Goal: Transaction & Acquisition: Book appointment/travel/reservation

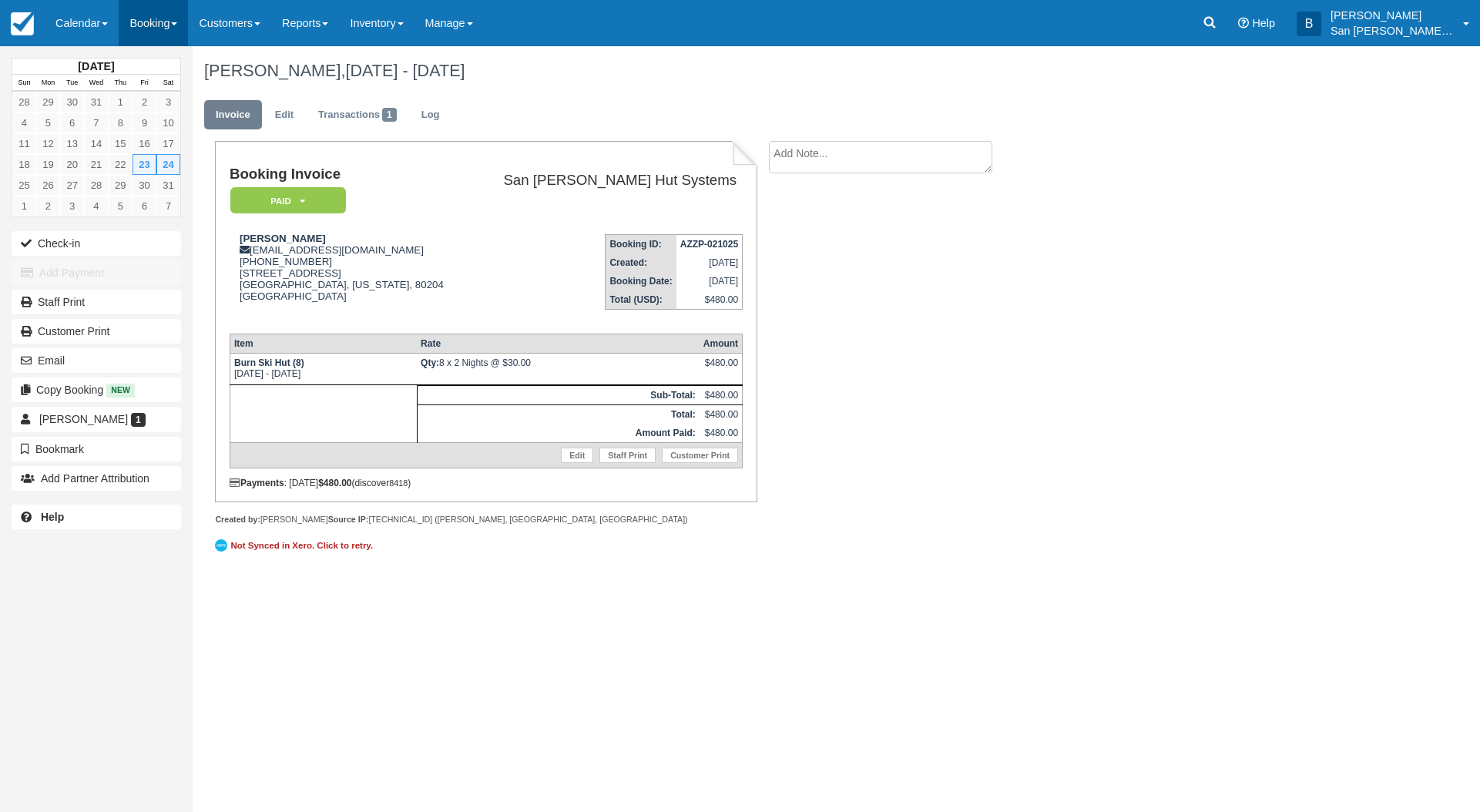
click at [147, 20] on link "Booking" at bounding box center [152, 23] width 69 height 46
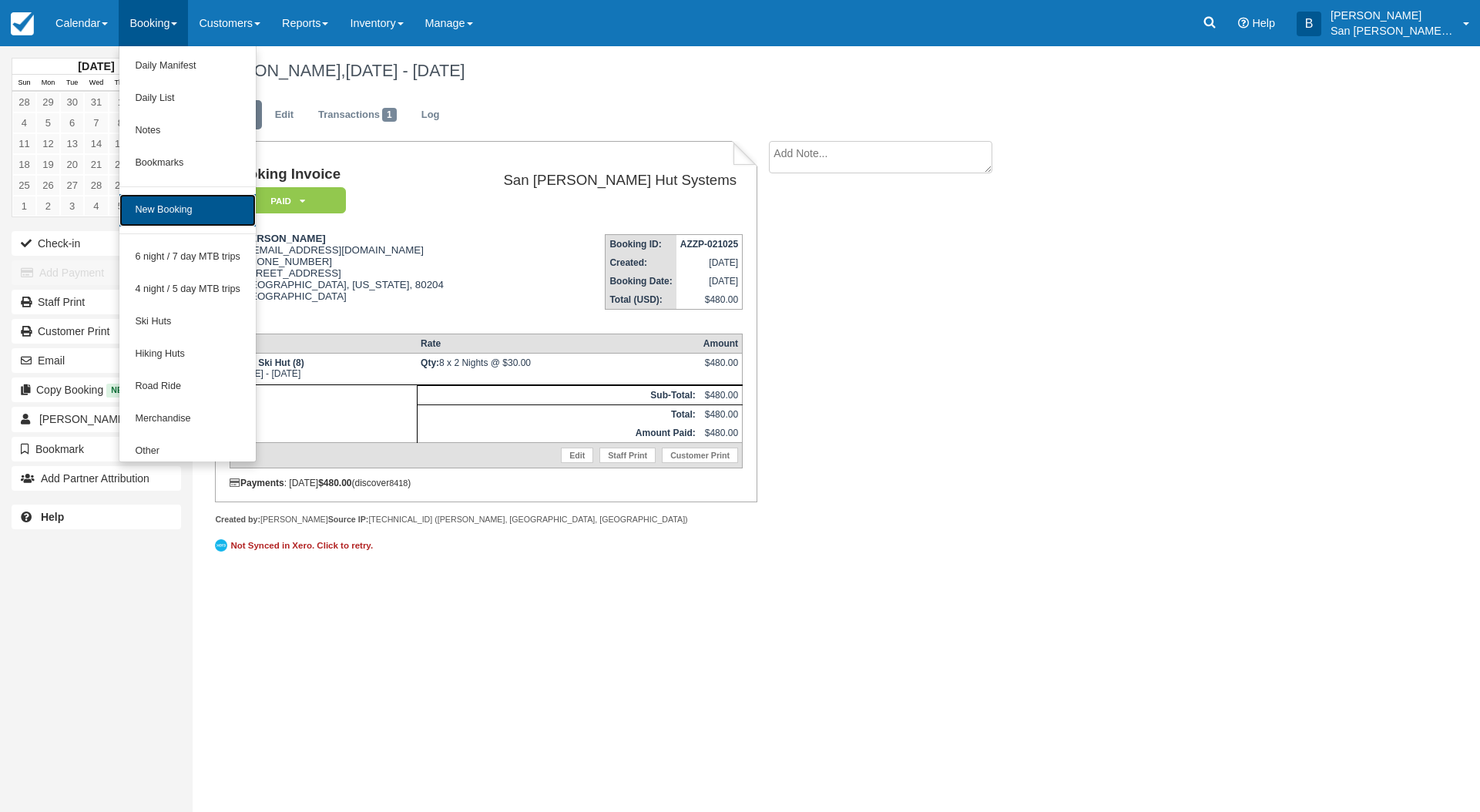
click at [216, 214] on link "New Booking" at bounding box center [187, 210] width 136 height 33
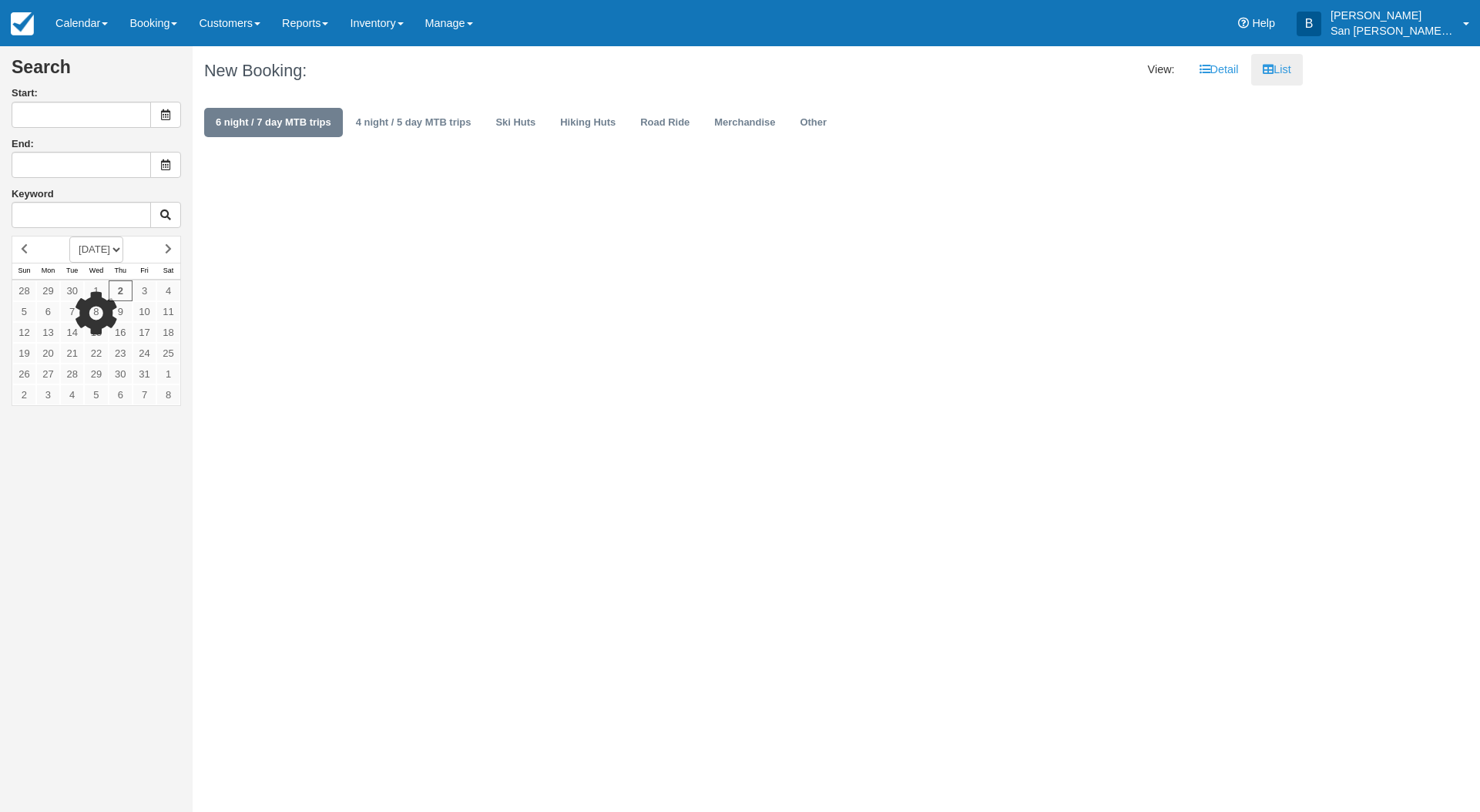
type input "10/03/25"
type input "10/04/25"
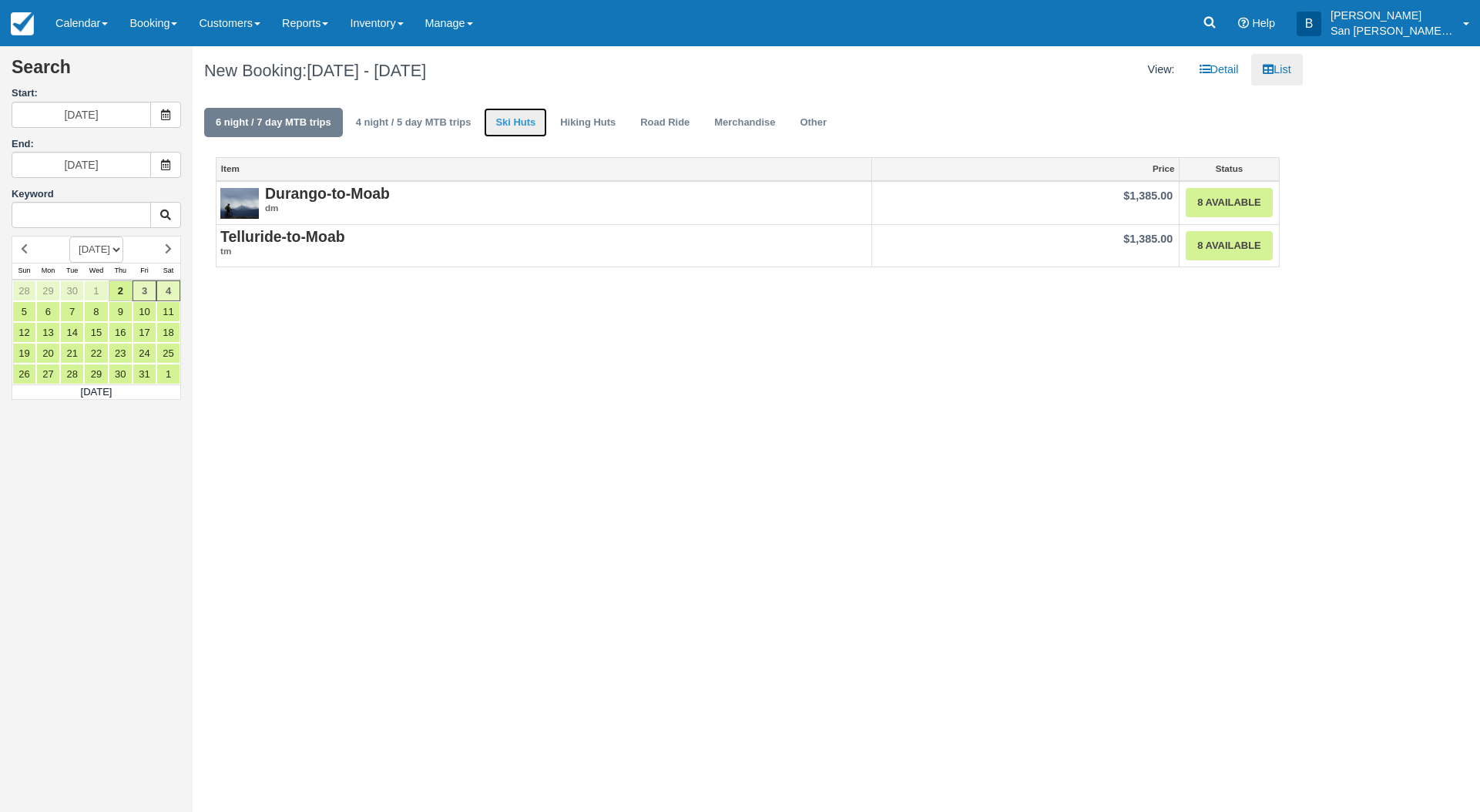
click at [535, 115] on link "Ski Huts" at bounding box center [515, 122] width 63 height 30
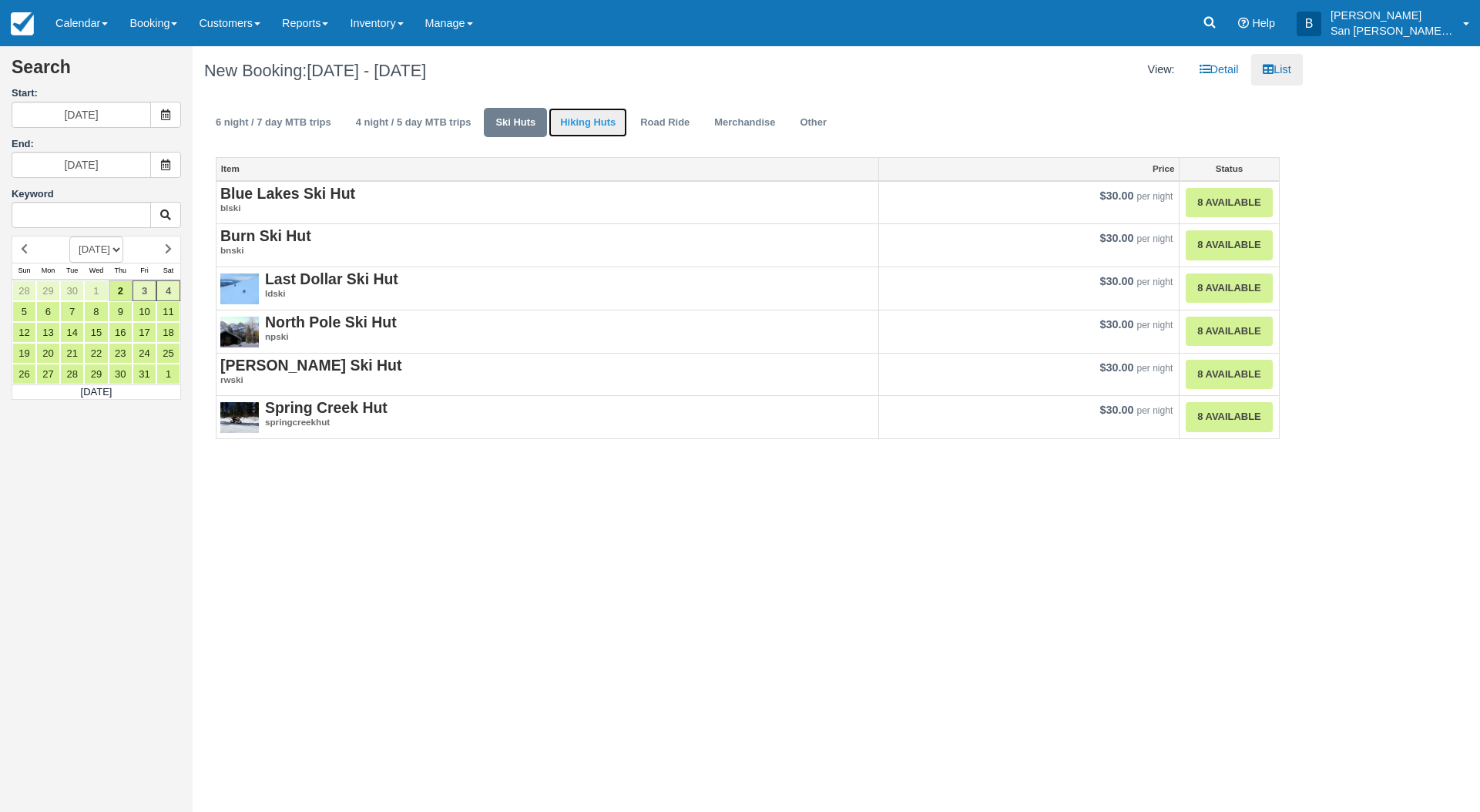
click at [572, 117] on link "Hiking Huts" at bounding box center [588, 122] width 78 height 30
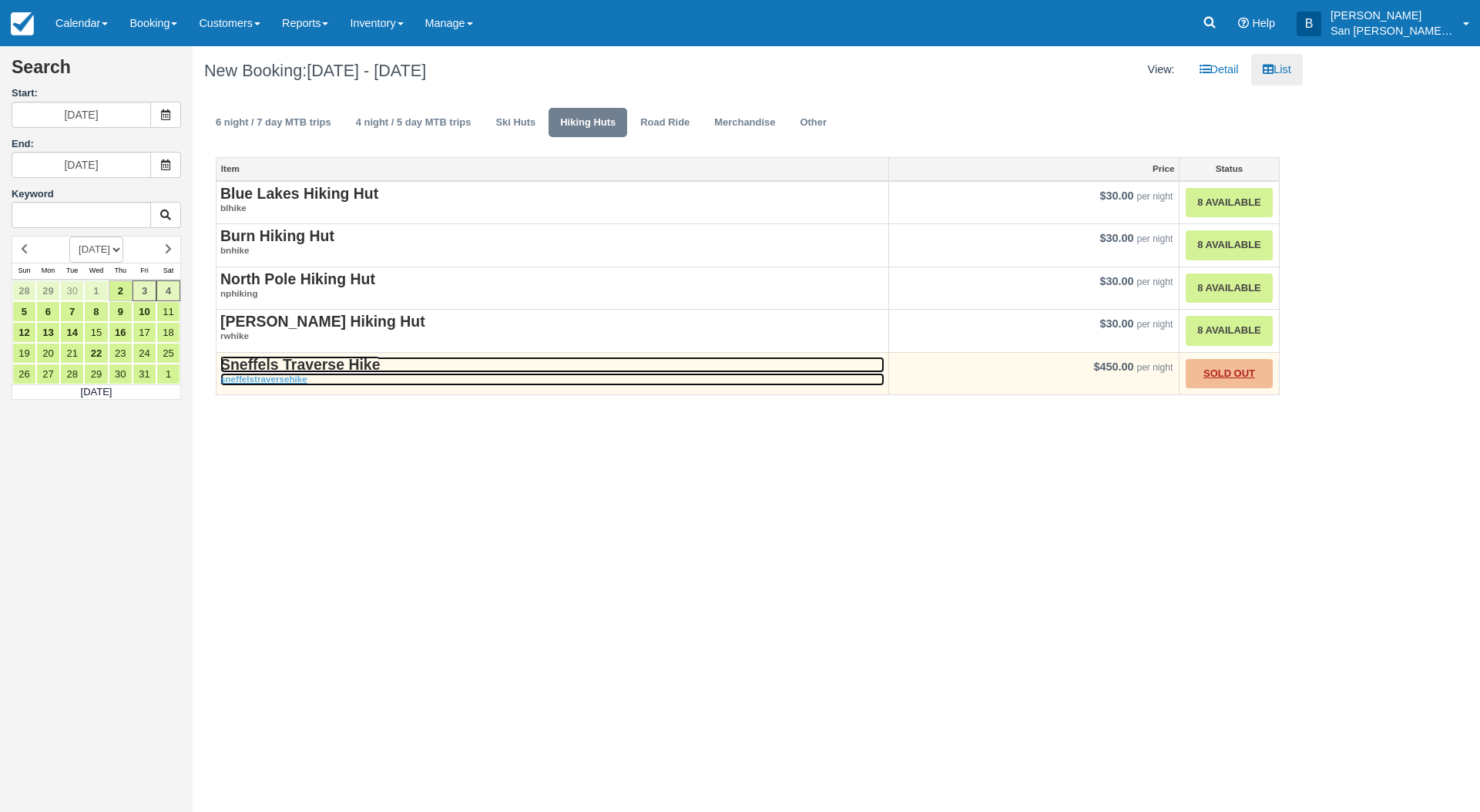
click at [314, 363] on strong "Sneffels Traverse Hike" at bounding box center [300, 364] width 160 height 17
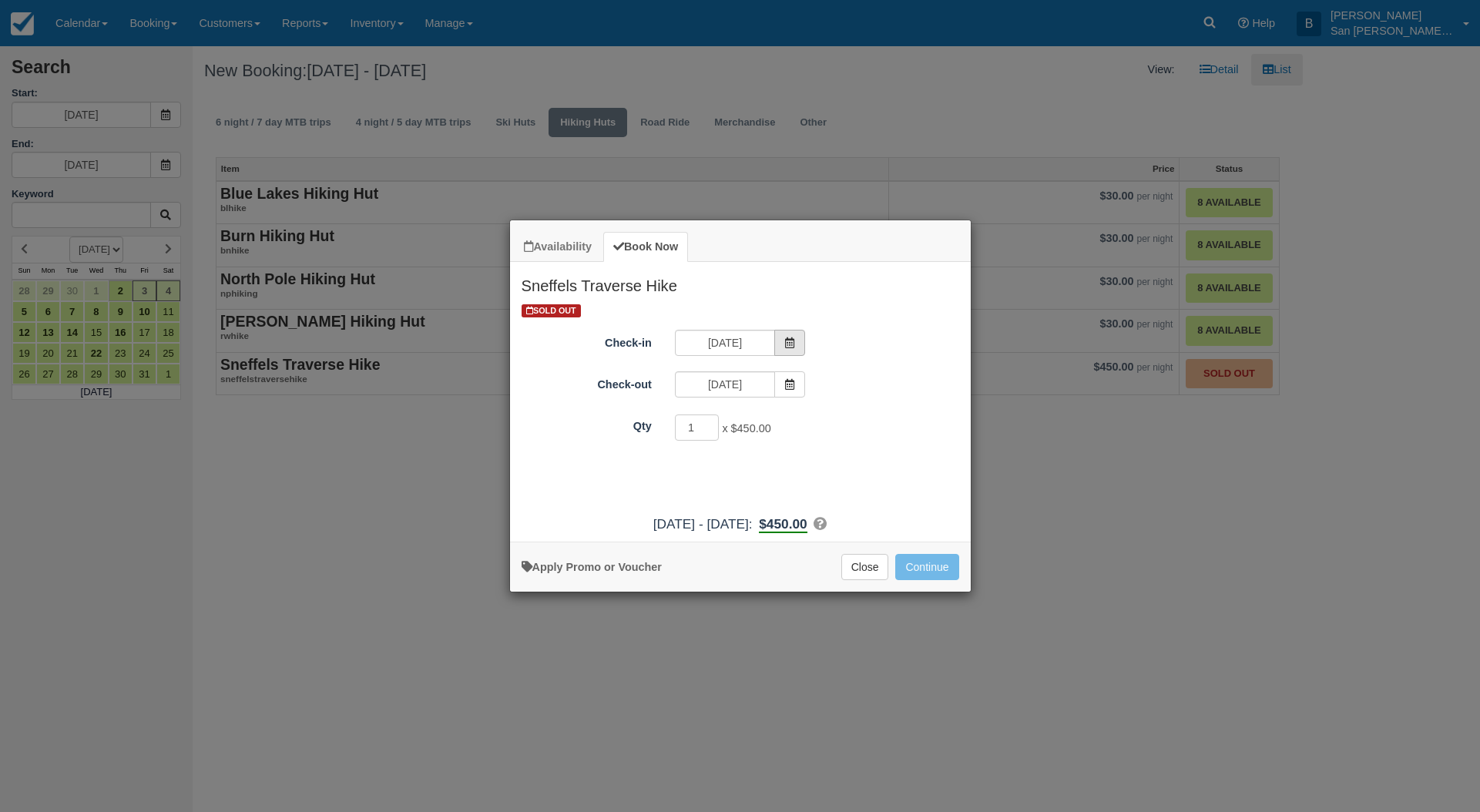
click at [802, 342] on span "Item Modal" at bounding box center [790, 342] width 31 height 26
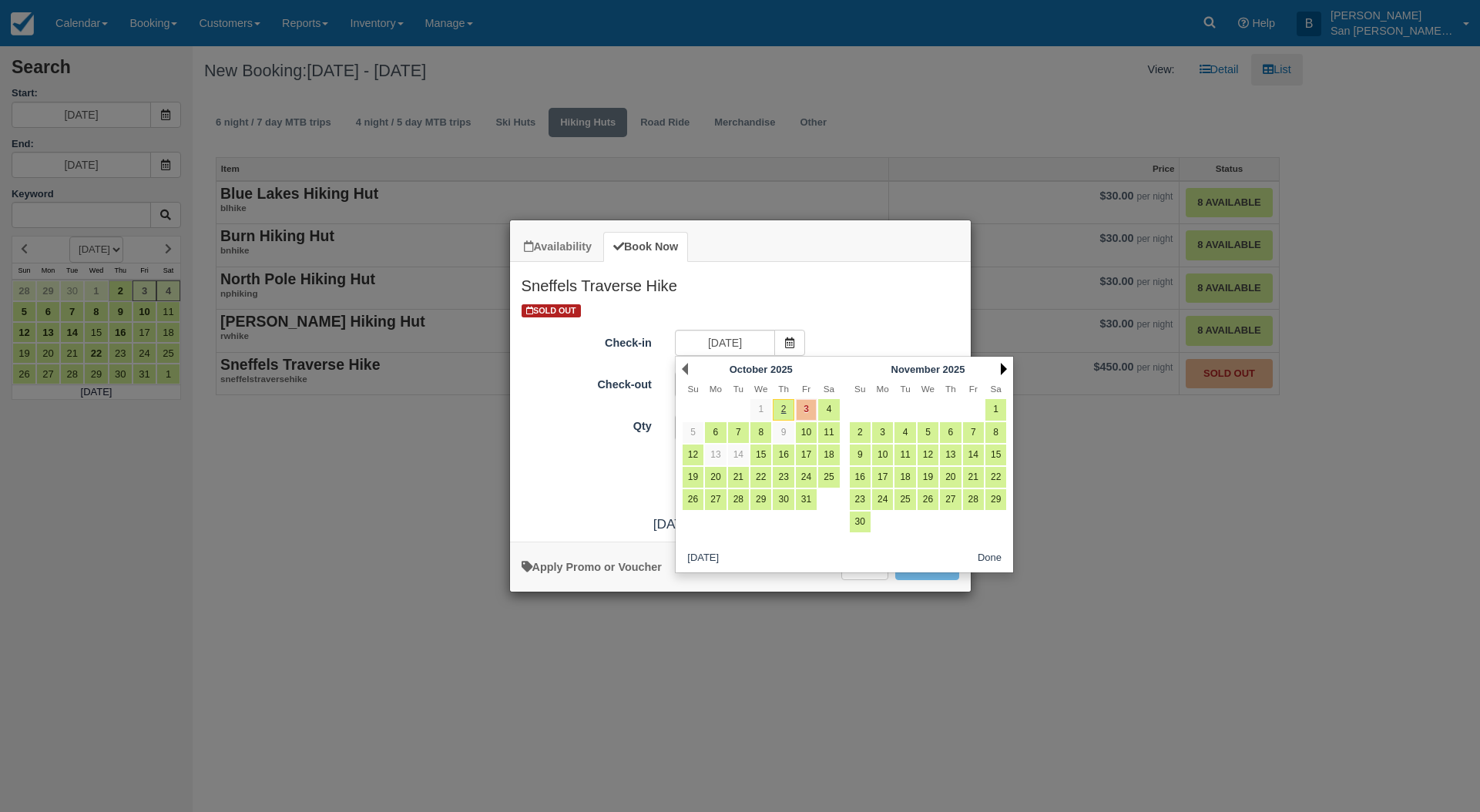
click at [1002, 367] on link "Next" at bounding box center [1004, 368] width 7 height 12
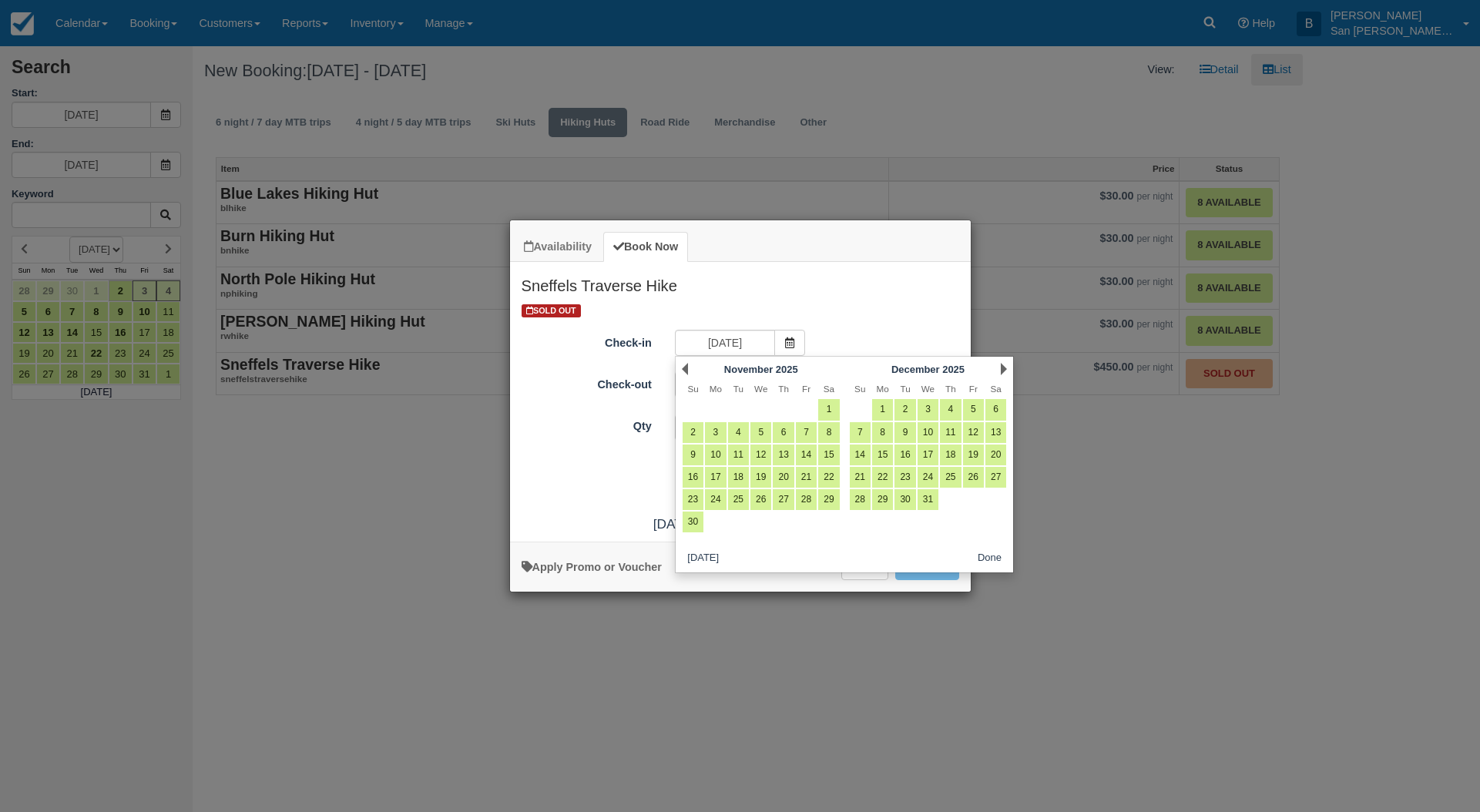
click at [1002, 367] on link "Next" at bounding box center [1004, 368] width 7 height 12
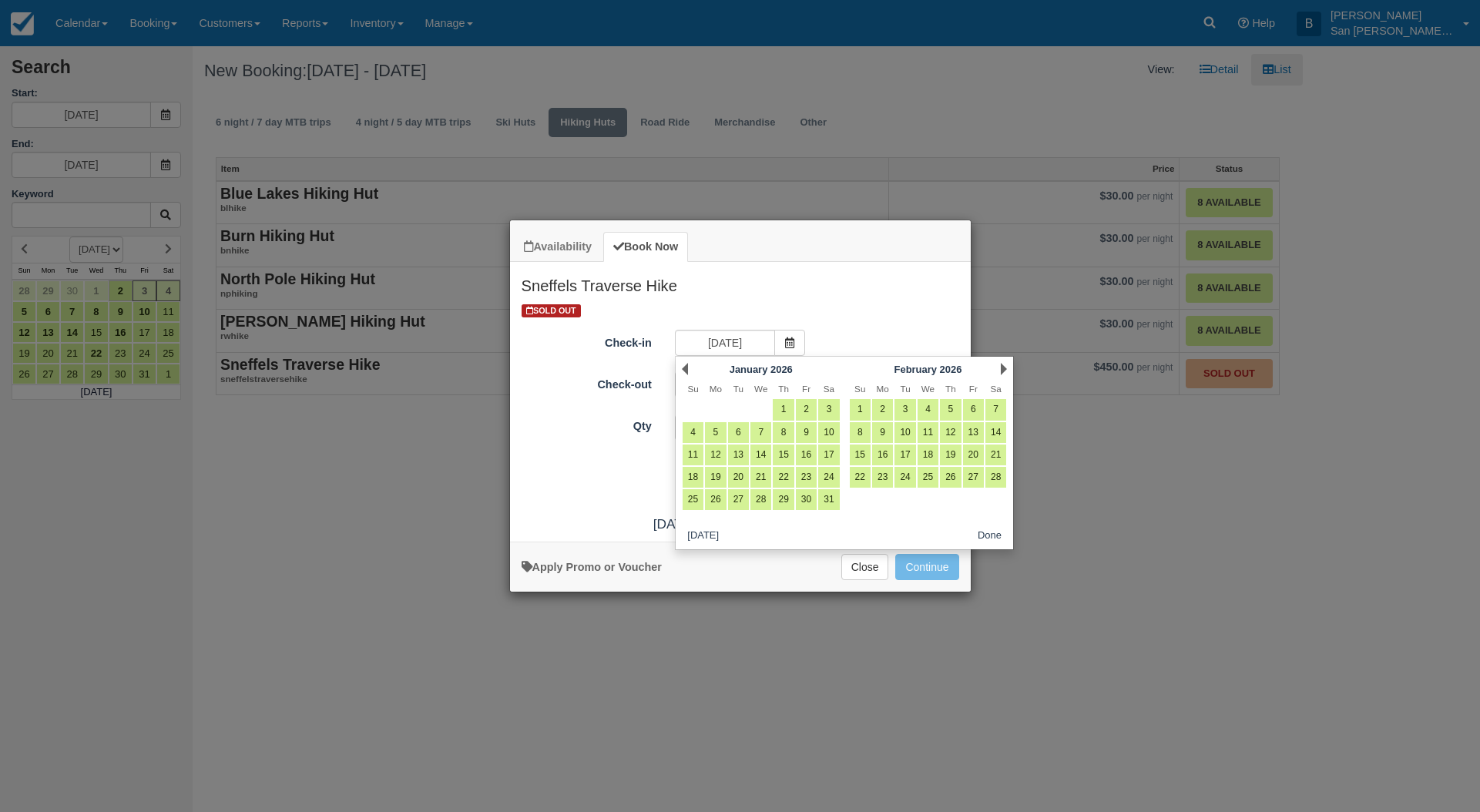
click at [1002, 367] on link "Next" at bounding box center [1004, 368] width 7 height 12
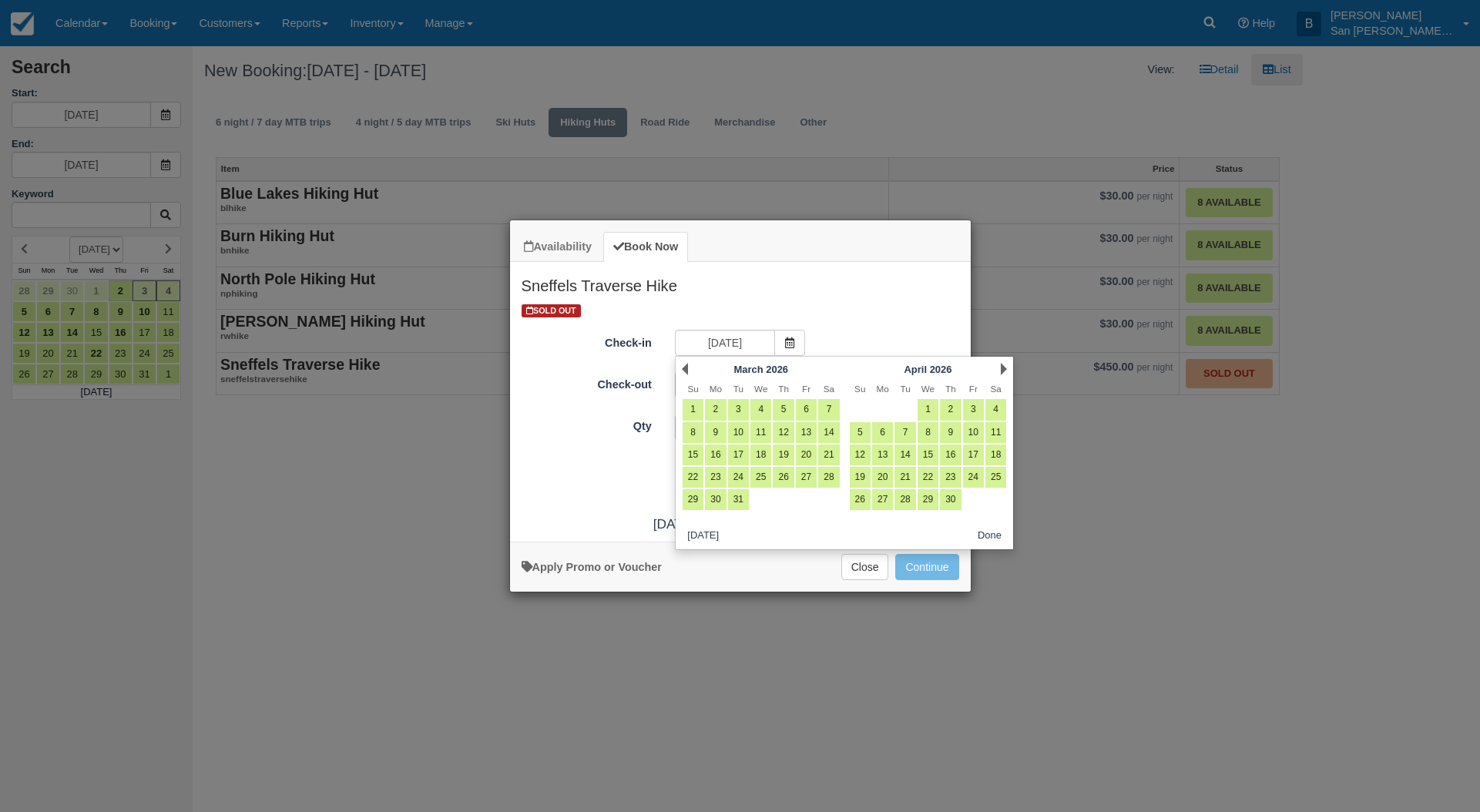
click at [1002, 367] on link "Next" at bounding box center [1004, 368] width 7 height 12
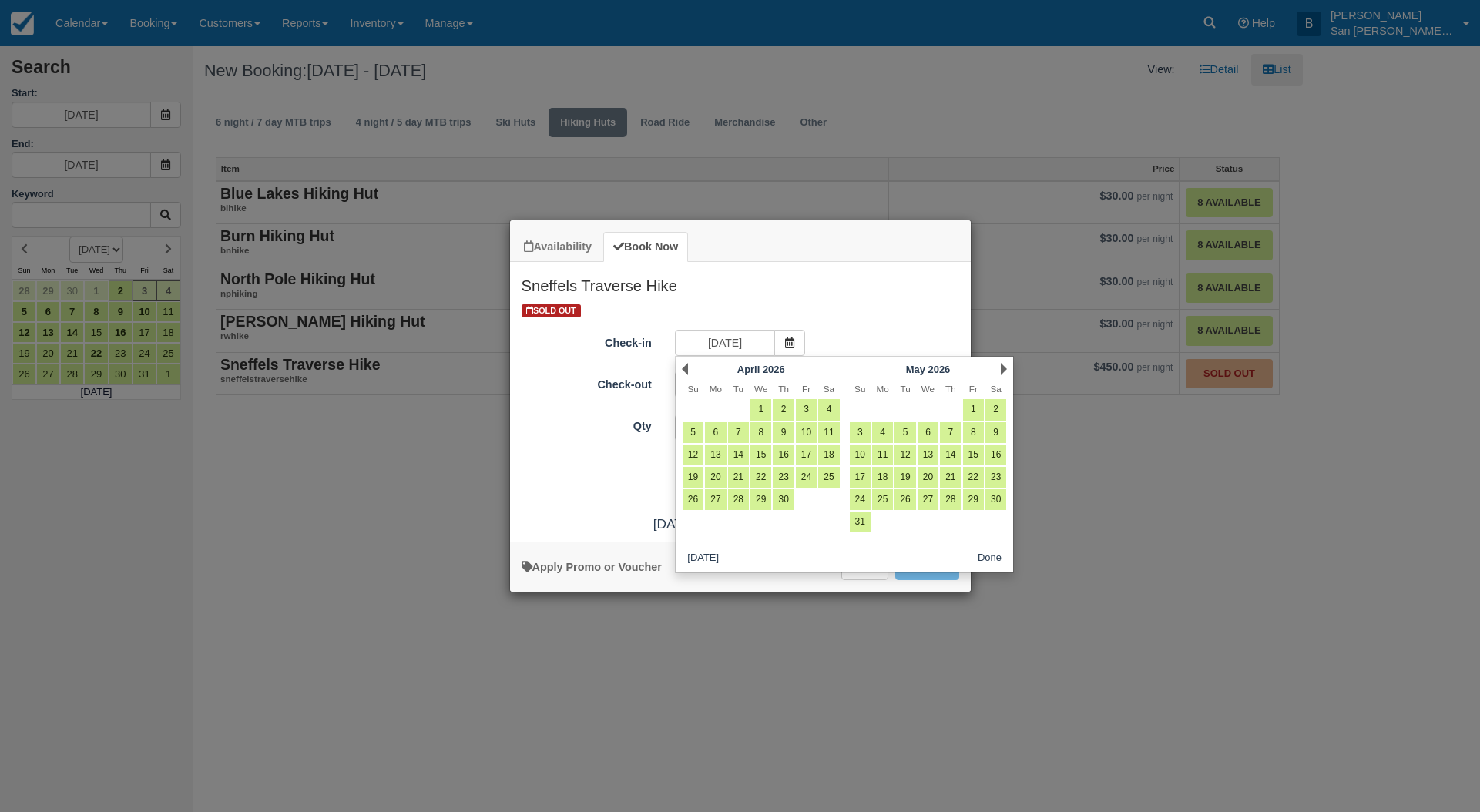
click at [1002, 367] on link "Next" at bounding box center [1004, 368] width 7 height 12
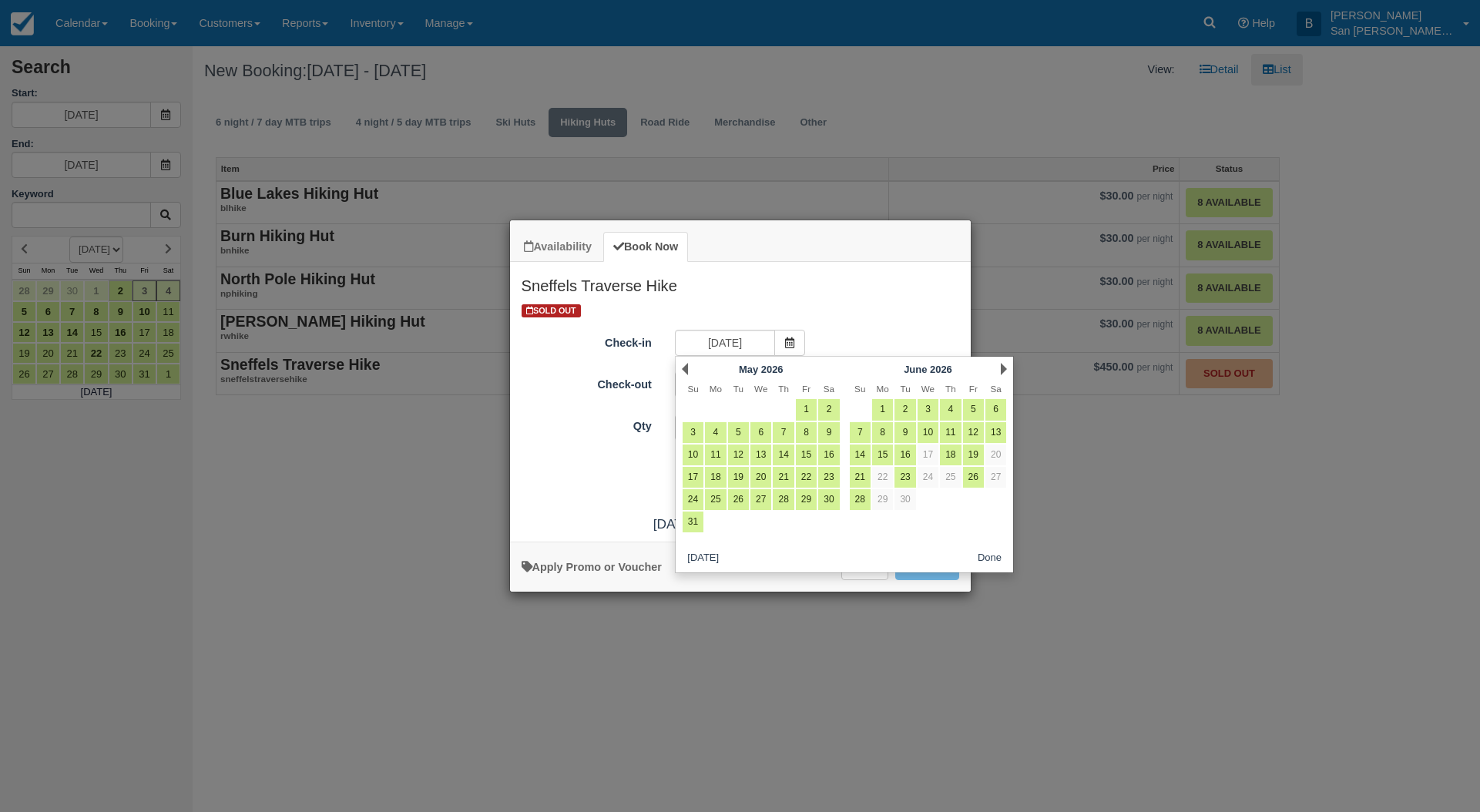
click at [1002, 367] on link "Next" at bounding box center [1004, 368] width 7 height 12
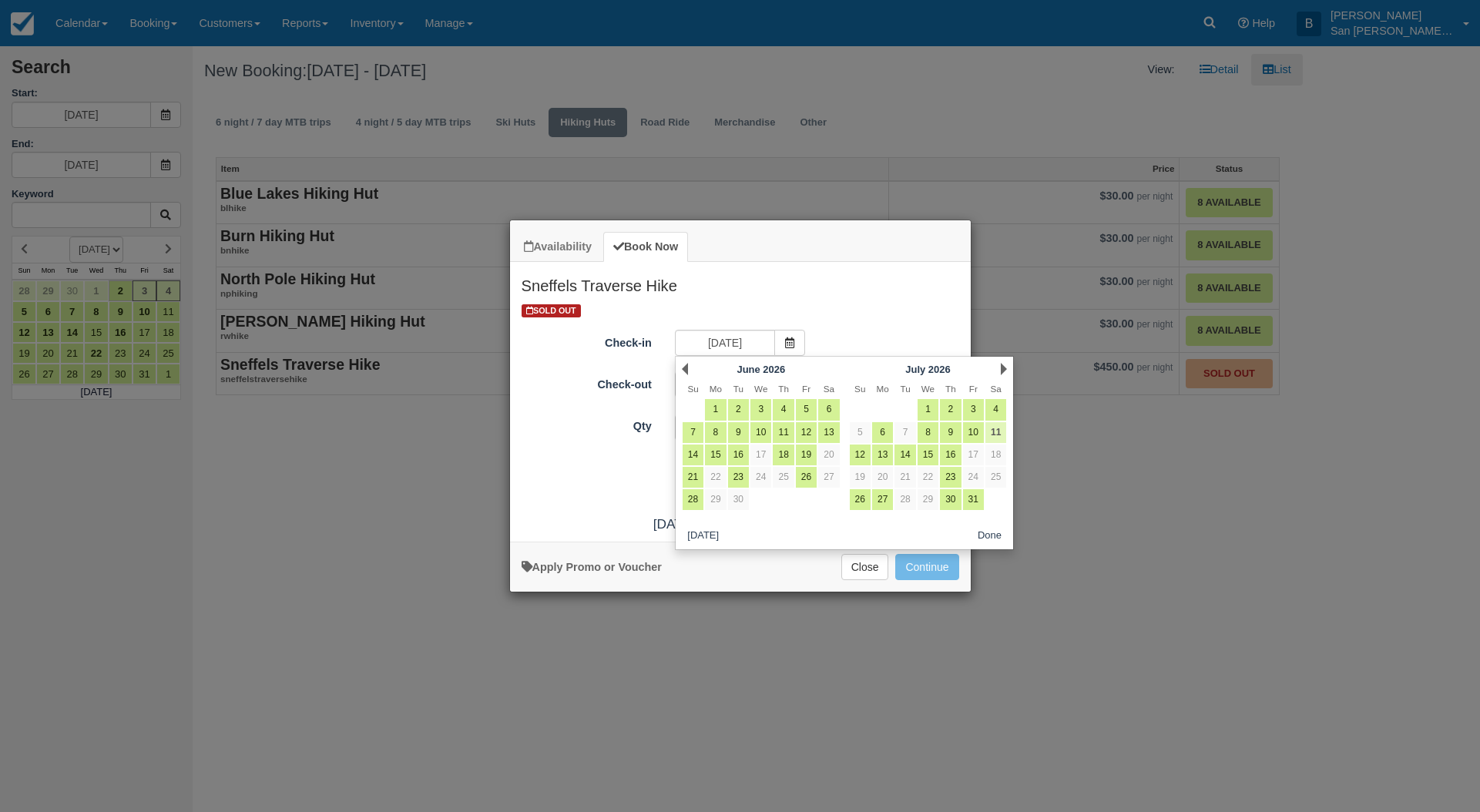
click at [998, 436] on link "11" at bounding box center [996, 433] width 21 height 21
type input "07/11/26"
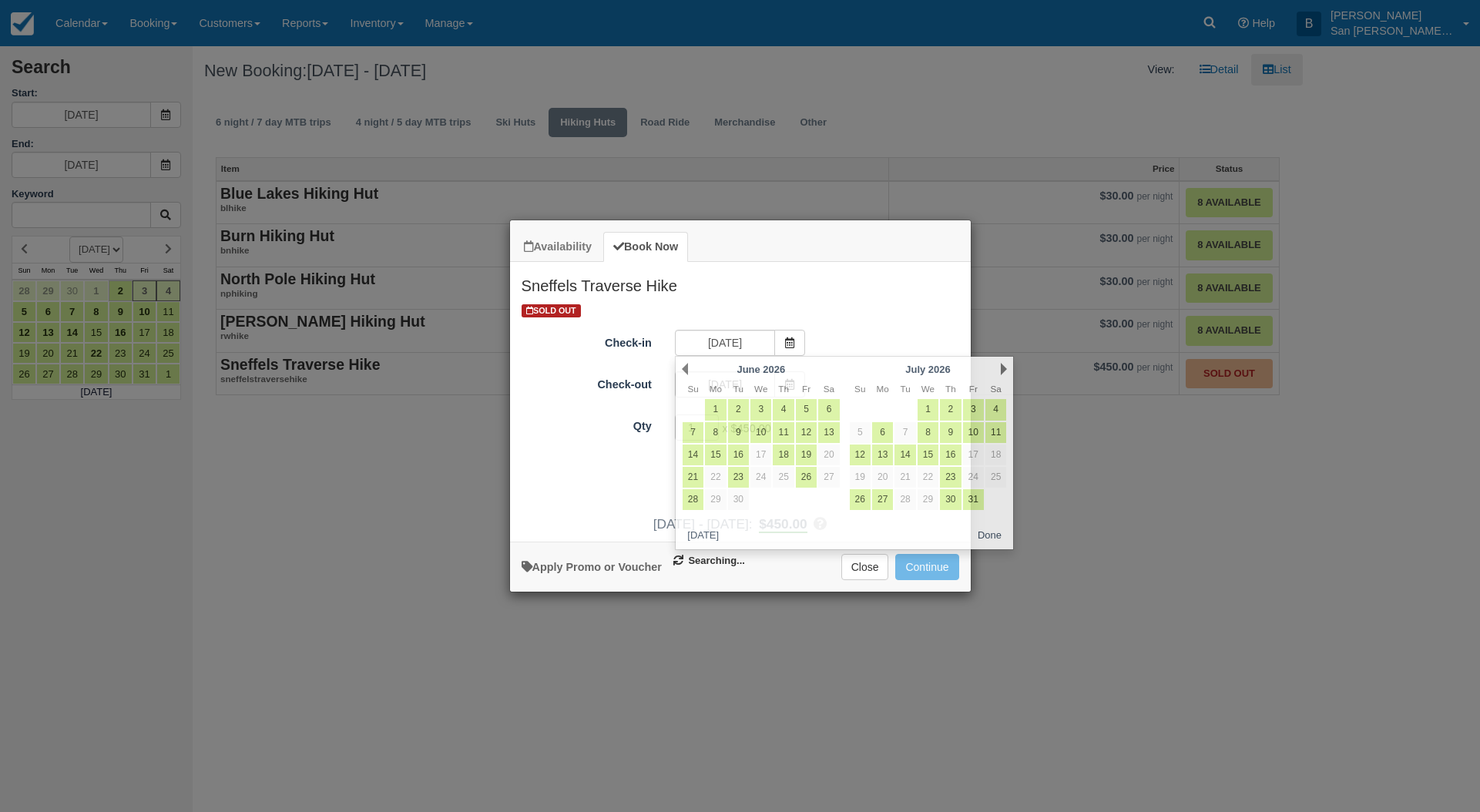
type input "07/12/26"
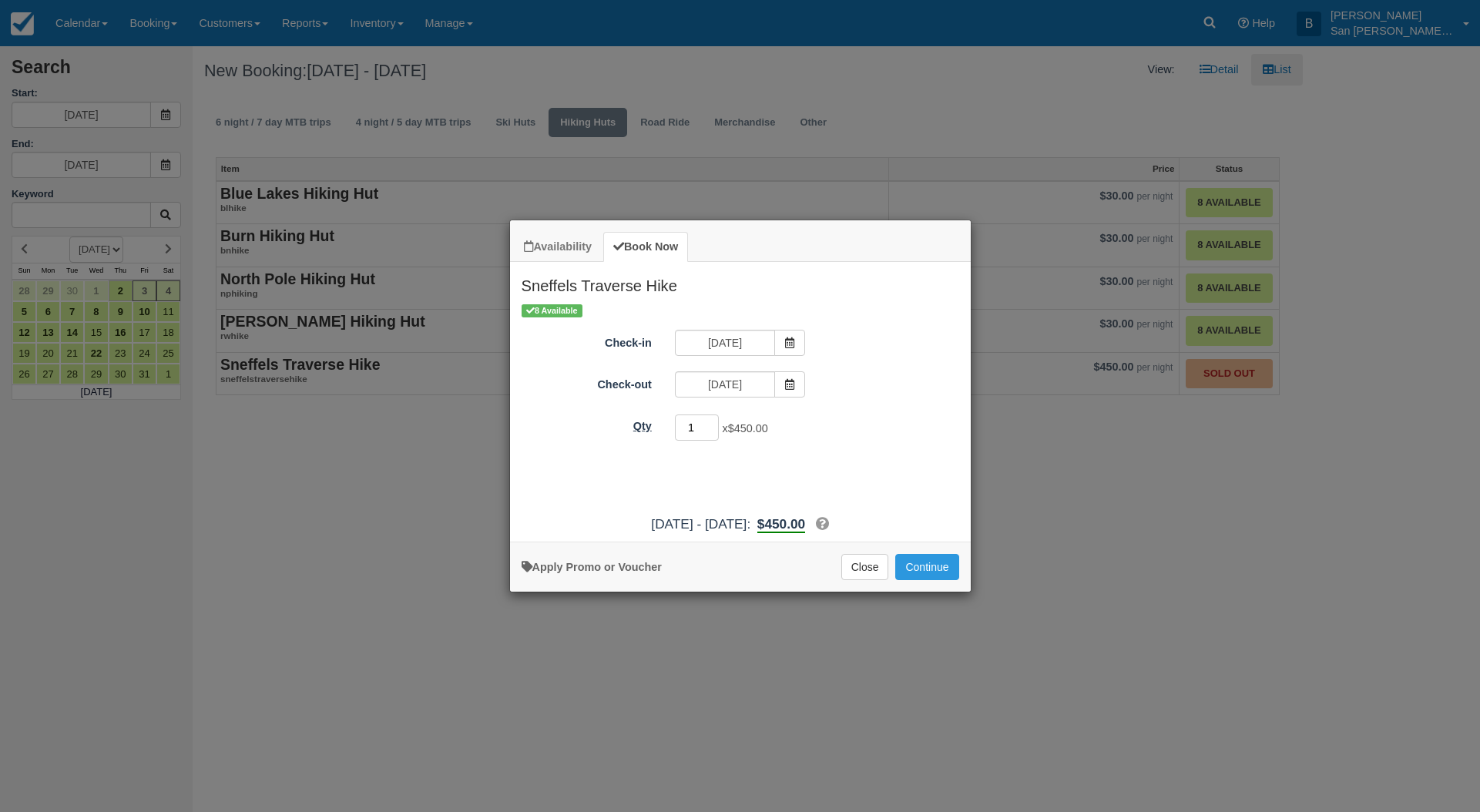
drag, startPoint x: 698, startPoint y: 424, endPoint x: 621, endPoint y: 421, distance: 77.1
click at [621, 421] on div "Qty 1 x $450.00 Required." at bounding box center [740, 427] width 461 height 30
type input "3"
click at [943, 565] on button "Continue" at bounding box center [926, 567] width 63 height 26
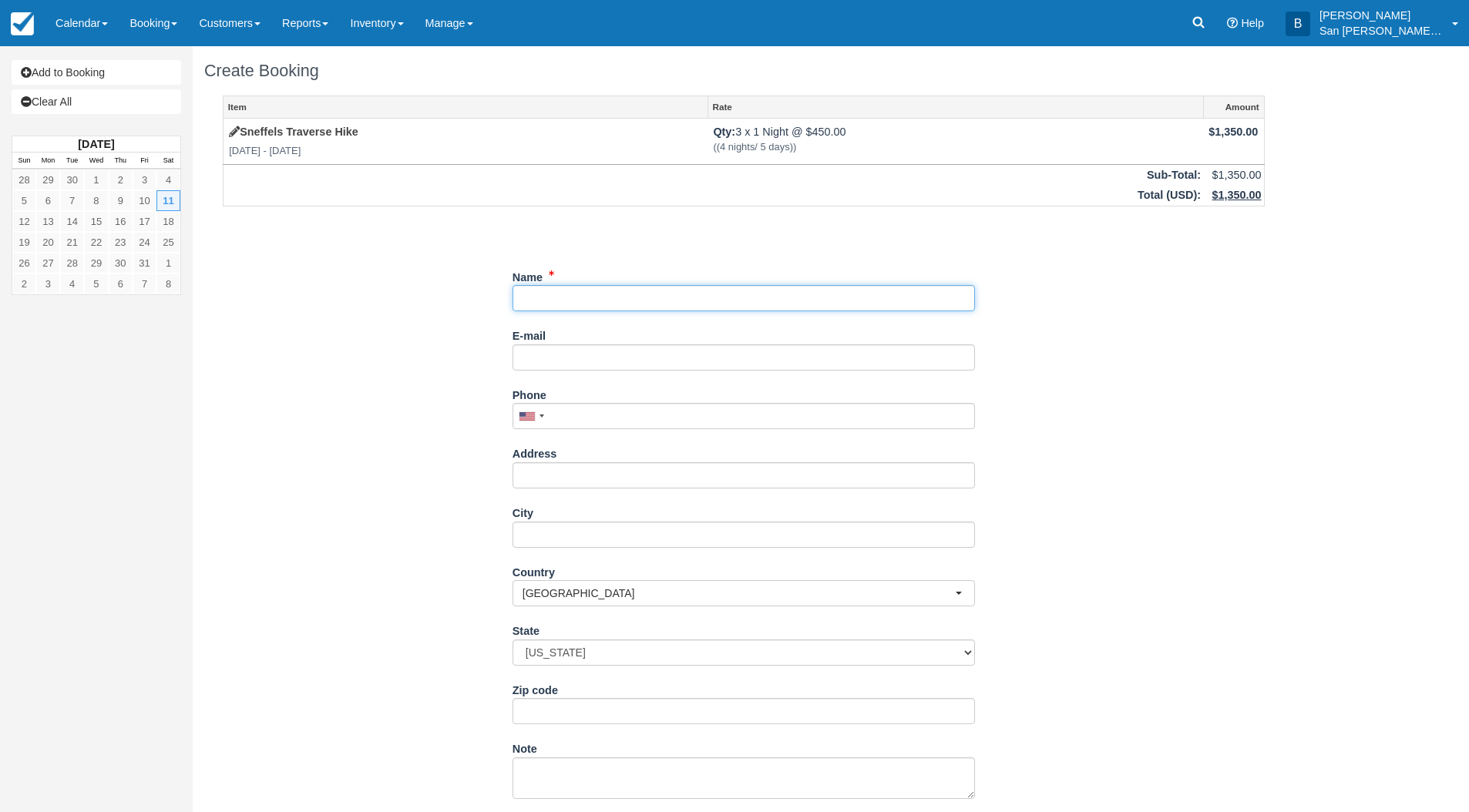
click at [561, 298] on input "Name" at bounding box center [743, 298] width 462 height 26
type input "[PERSON_NAME]"
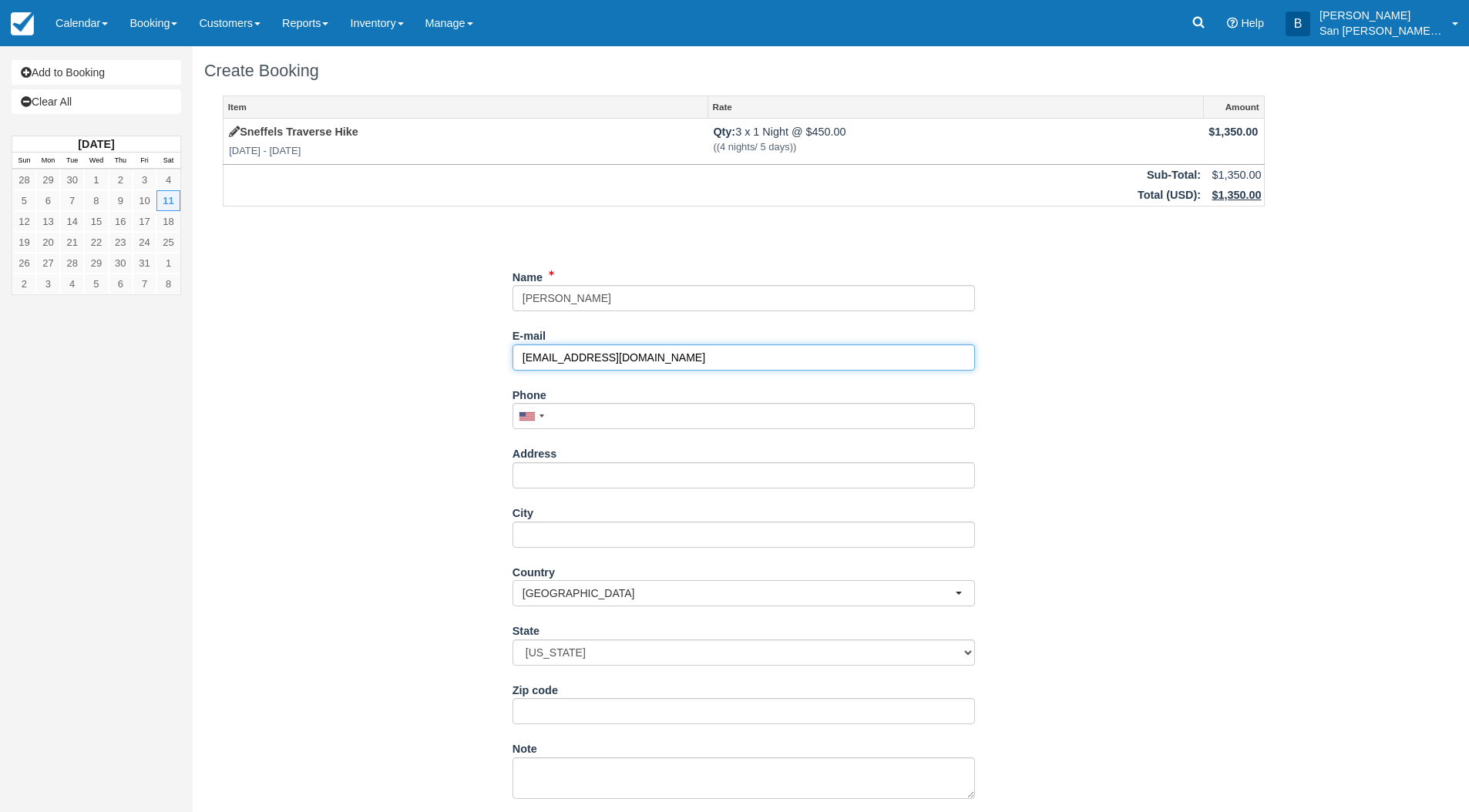
type input "[EMAIL_ADDRESS][DOMAIN_NAME]"
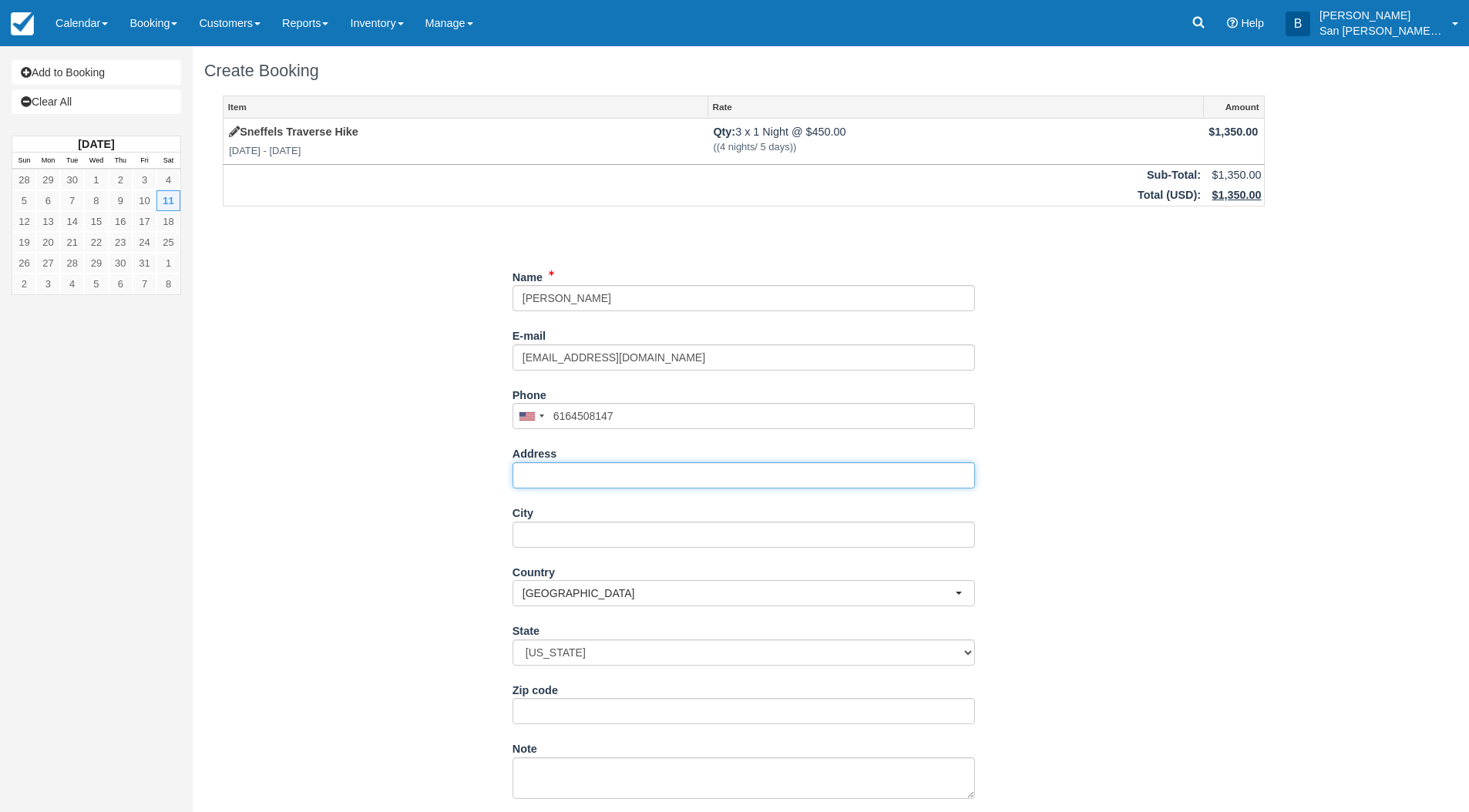
type input "(616) 450-8147"
click at [535, 481] on input "Address" at bounding box center [743, 475] width 462 height 26
click at [695, 479] on input "2809 Elmwood Dr" at bounding box center [743, 475] width 462 height 26
type input "[STREET_ADDRESS][PERSON_NAME]"
type input "Grand Rapids"
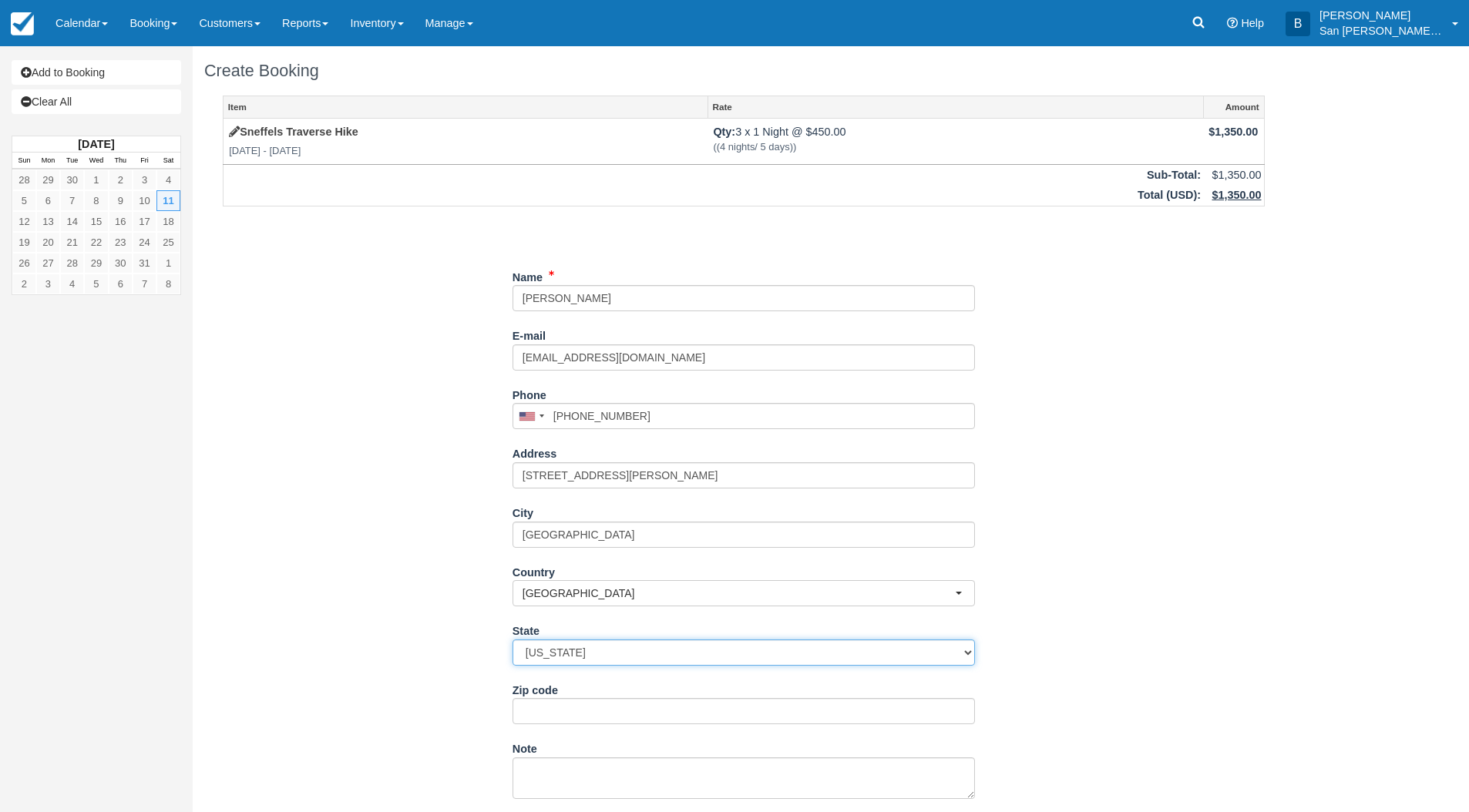
select select "MI"
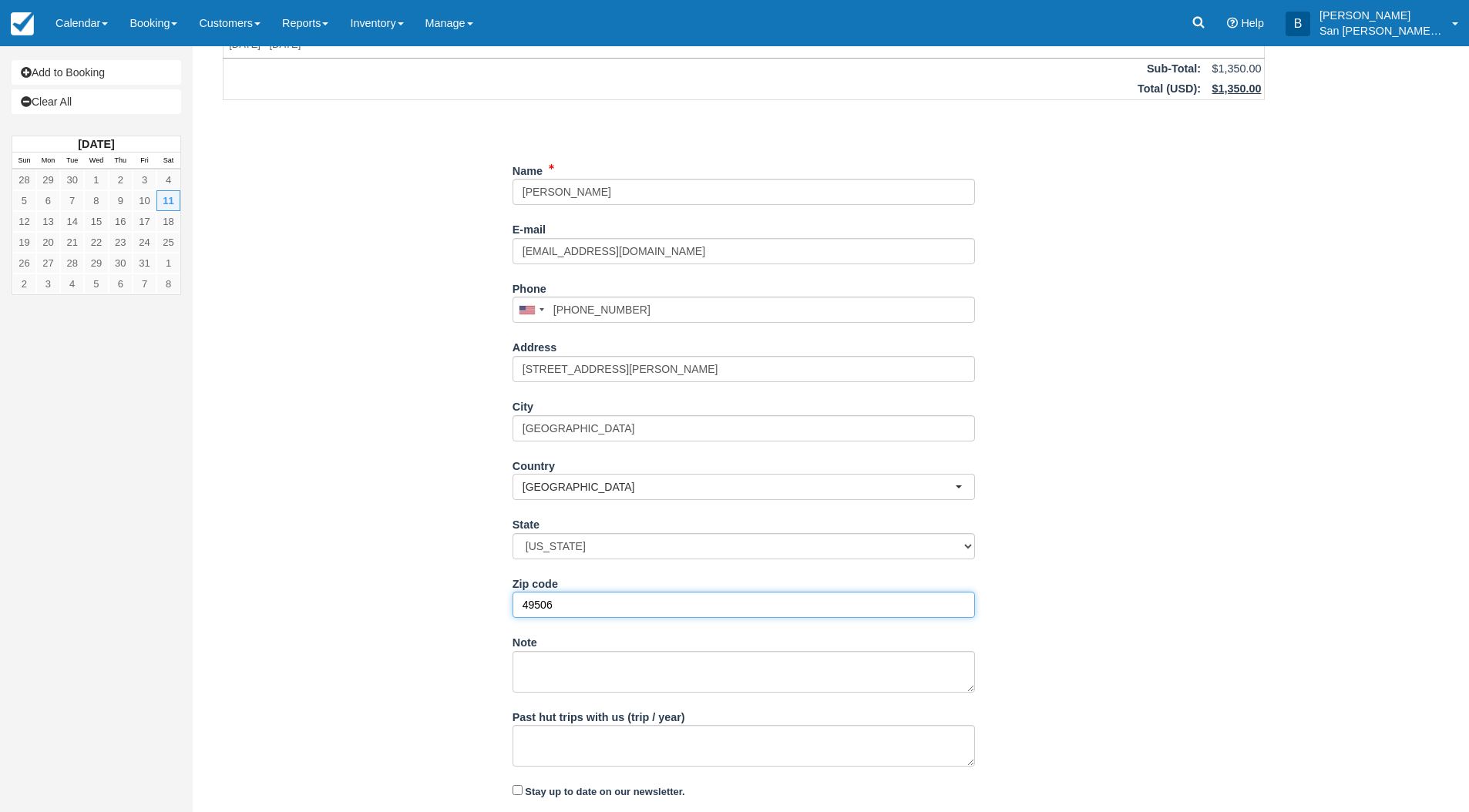
scroll to position [147, 0]
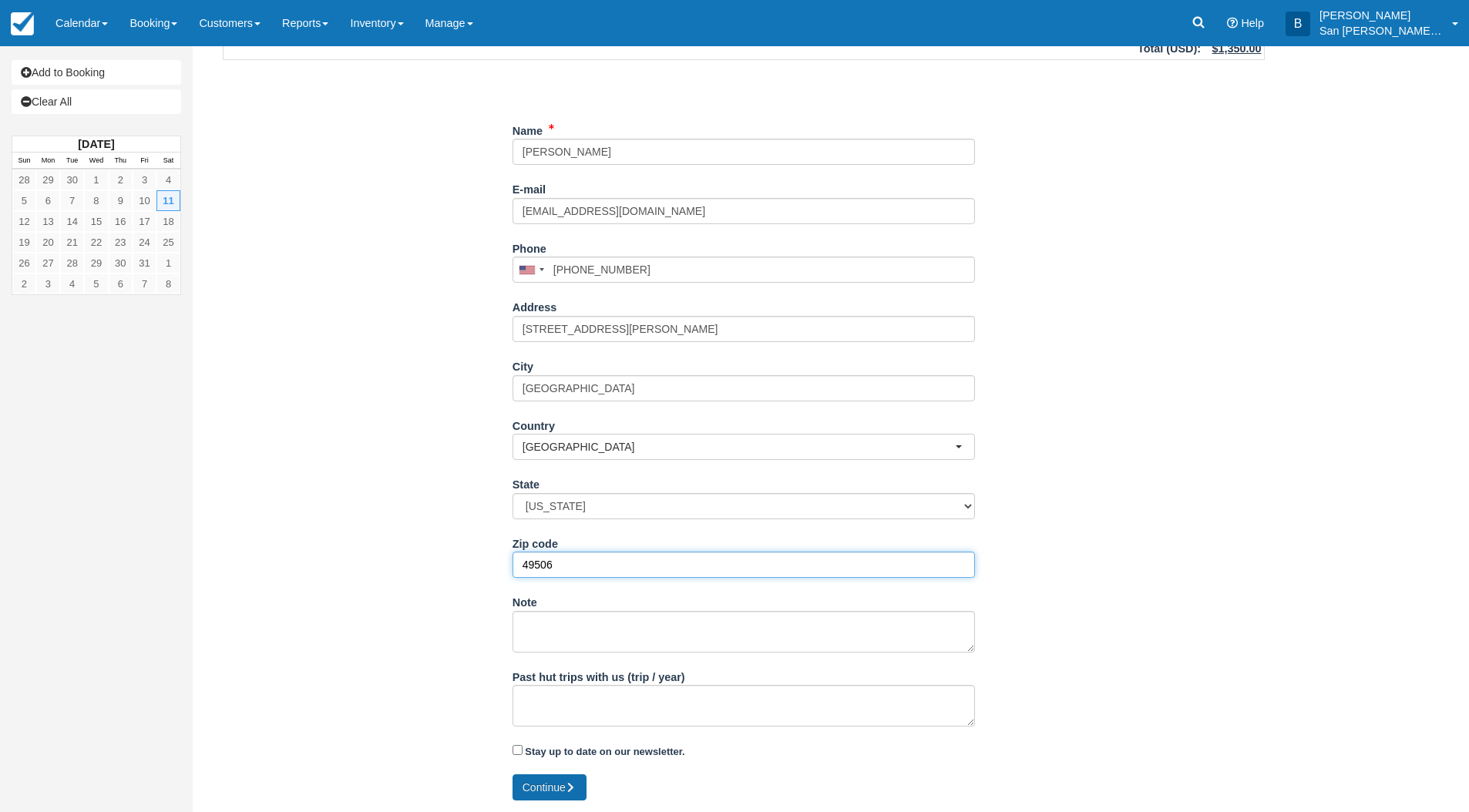
type input "49506"
click at [548, 791] on button "Continue" at bounding box center [549, 788] width 74 height 26
type input "+16164508147"
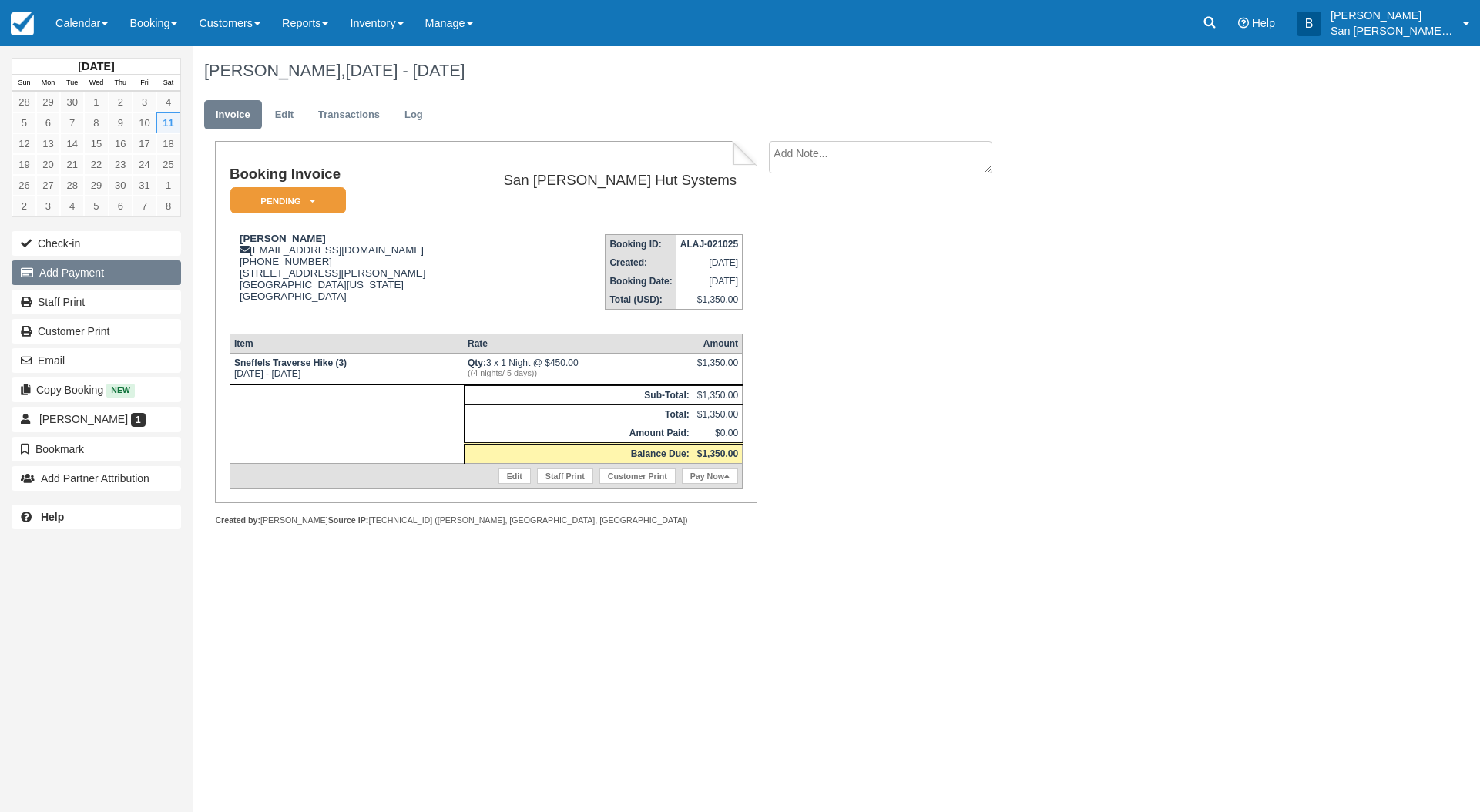
click at [95, 276] on button "Add Payment" at bounding box center [96, 272] width 170 height 24
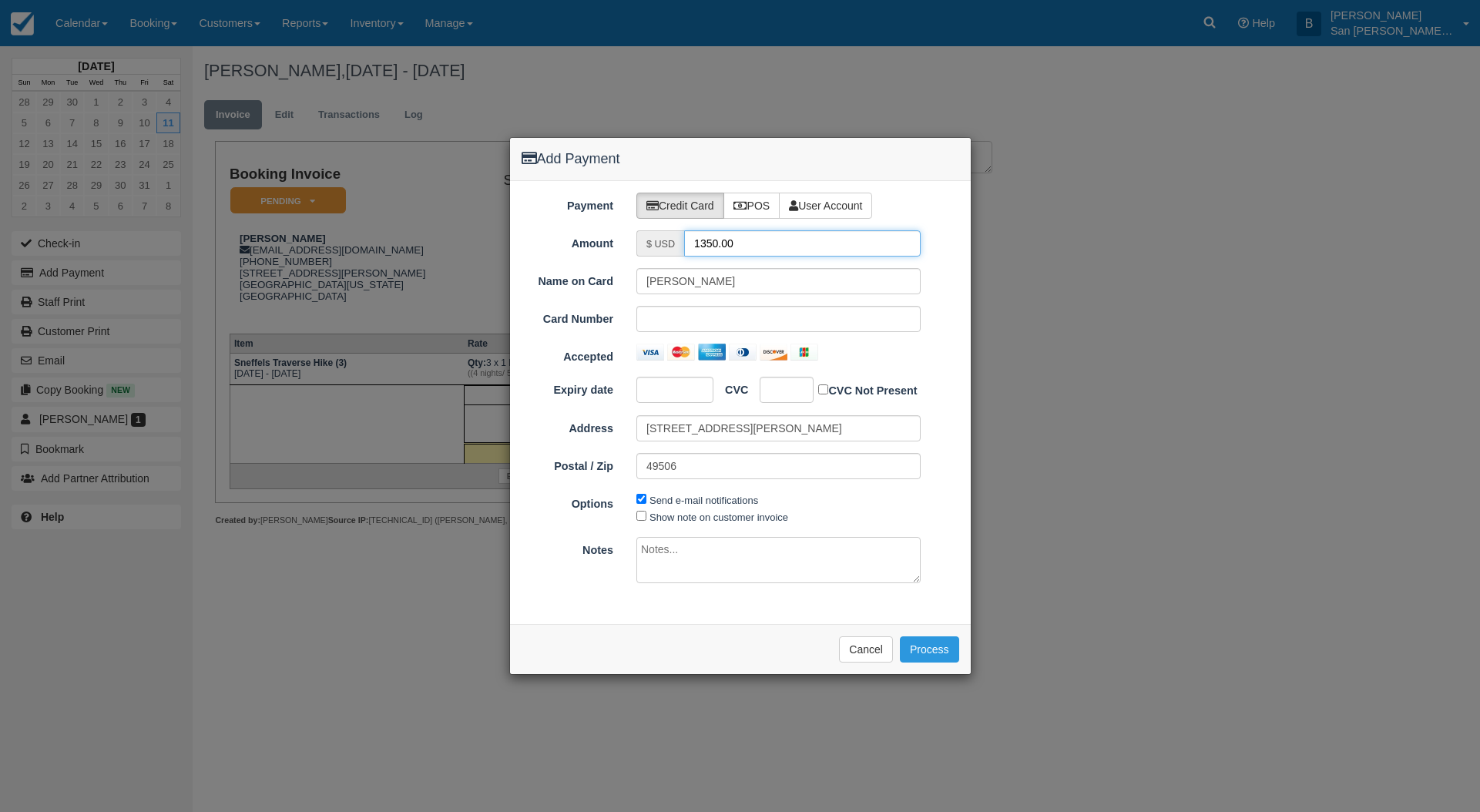
drag, startPoint x: 758, startPoint y: 245, endPoint x: 603, endPoint y: 223, distance: 156.6
click at [606, 222] on div "Payment Credit Card POS User Account Amount $ USD 1350.00 Name on Card Pam Stan…" at bounding box center [740, 402] width 461 height 443
type input "675.00"
click at [799, 395] on div at bounding box center [787, 390] width 54 height 26
click at [921, 645] on button "Process" at bounding box center [930, 649] width 60 height 26
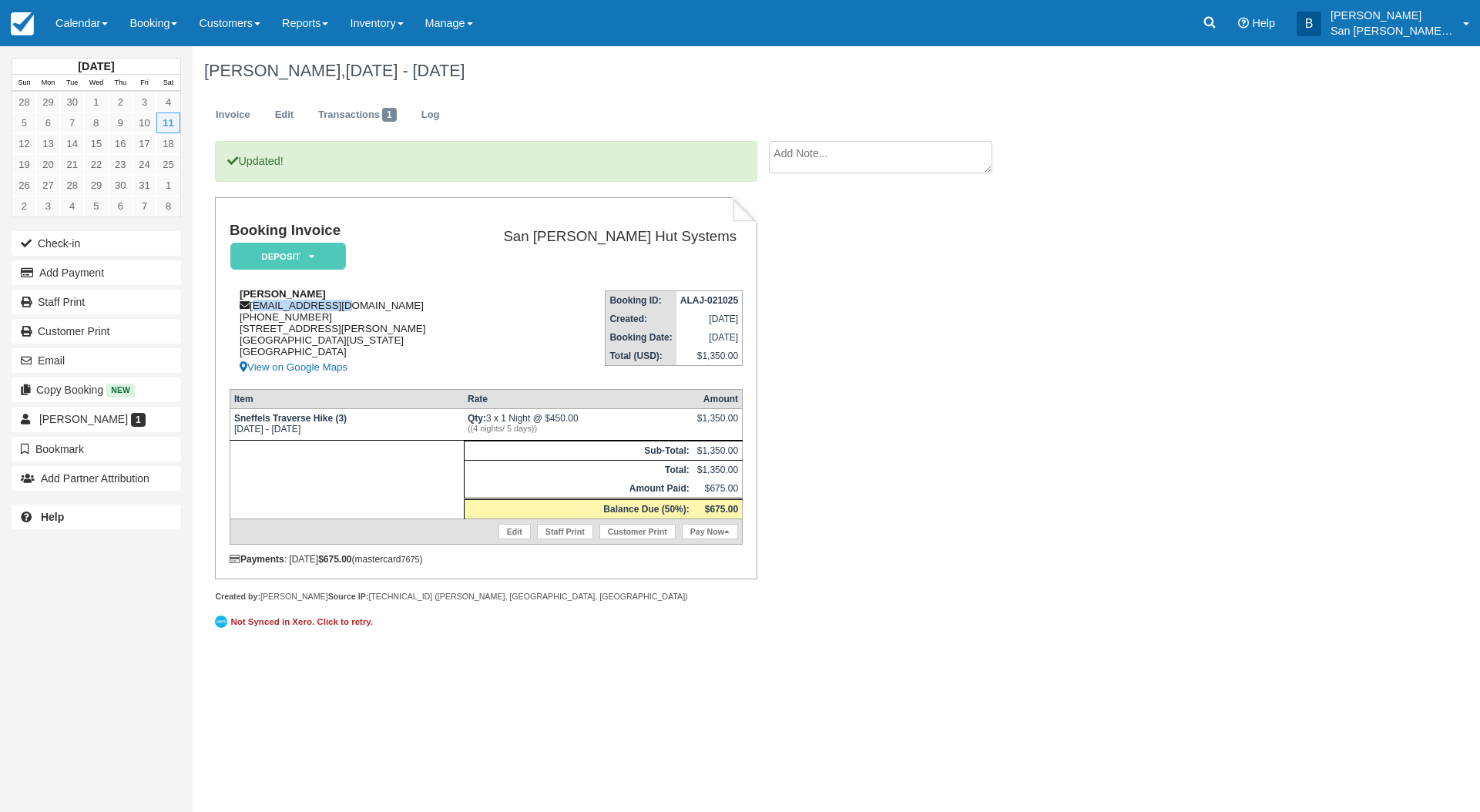
drag, startPoint x: 252, startPoint y: 308, endPoint x: 387, endPoint y: 305, distance: 135.0
click at [387, 305] on div "[PERSON_NAME] [EMAIL_ADDRESS][DOMAIN_NAME] [PHONE_NUMBER] [STREET_ADDRESS][US_S…" at bounding box center [344, 332] width 228 height 89
copy div "[EMAIL_ADDRESS][DOMAIN_NAME]"
click at [55, 299] on link "Staff Print" at bounding box center [96, 302] width 170 height 24
click at [1025, 360] on div "Updated! Booking Invoice Deposit   Pending Reserved Paid Waiting Cancelled Shut…" at bounding box center [616, 395] width 847 height 510
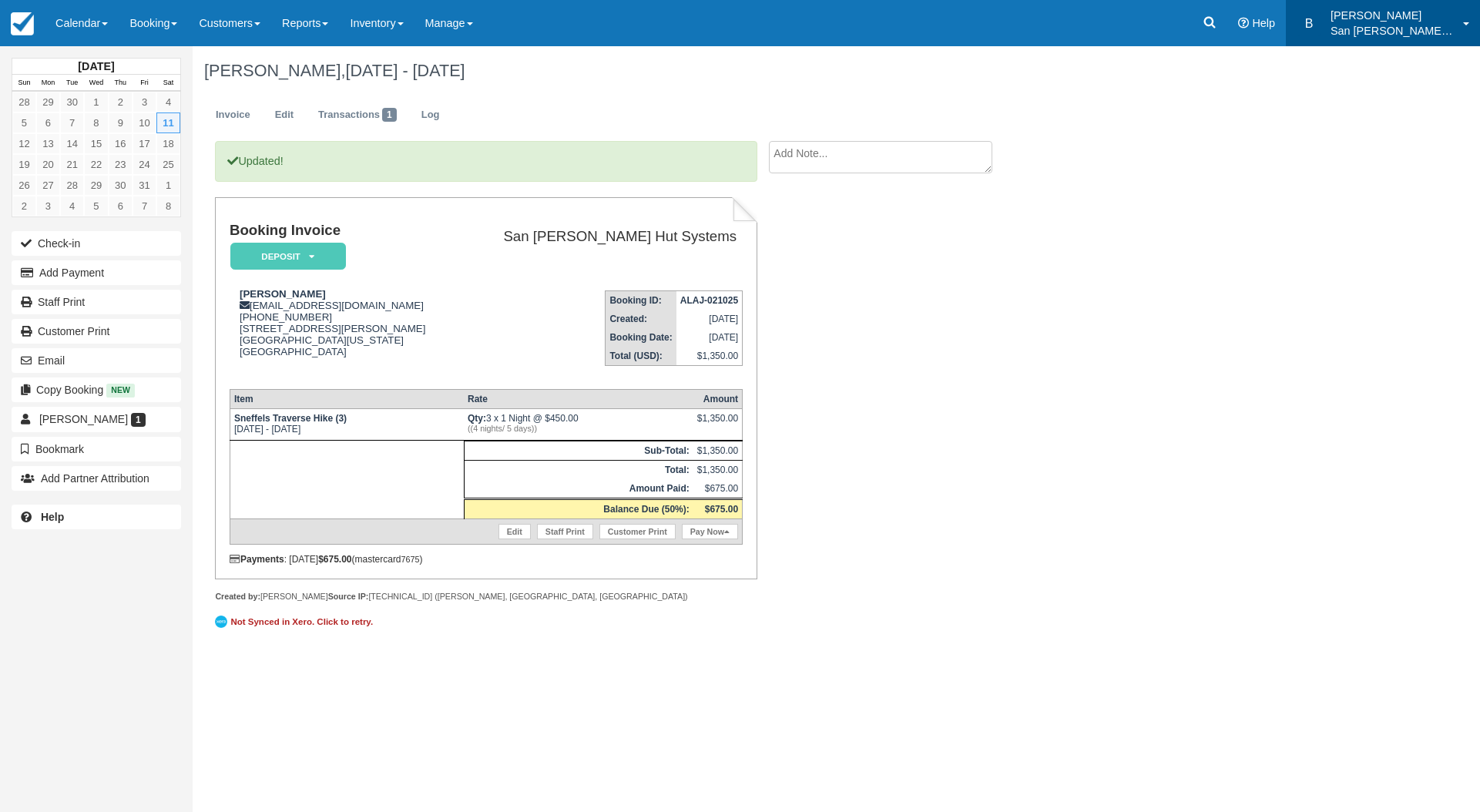
click at [1375, 17] on p "[PERSON_NAME]" at bounding box center [1392, 15] width 123 height 15
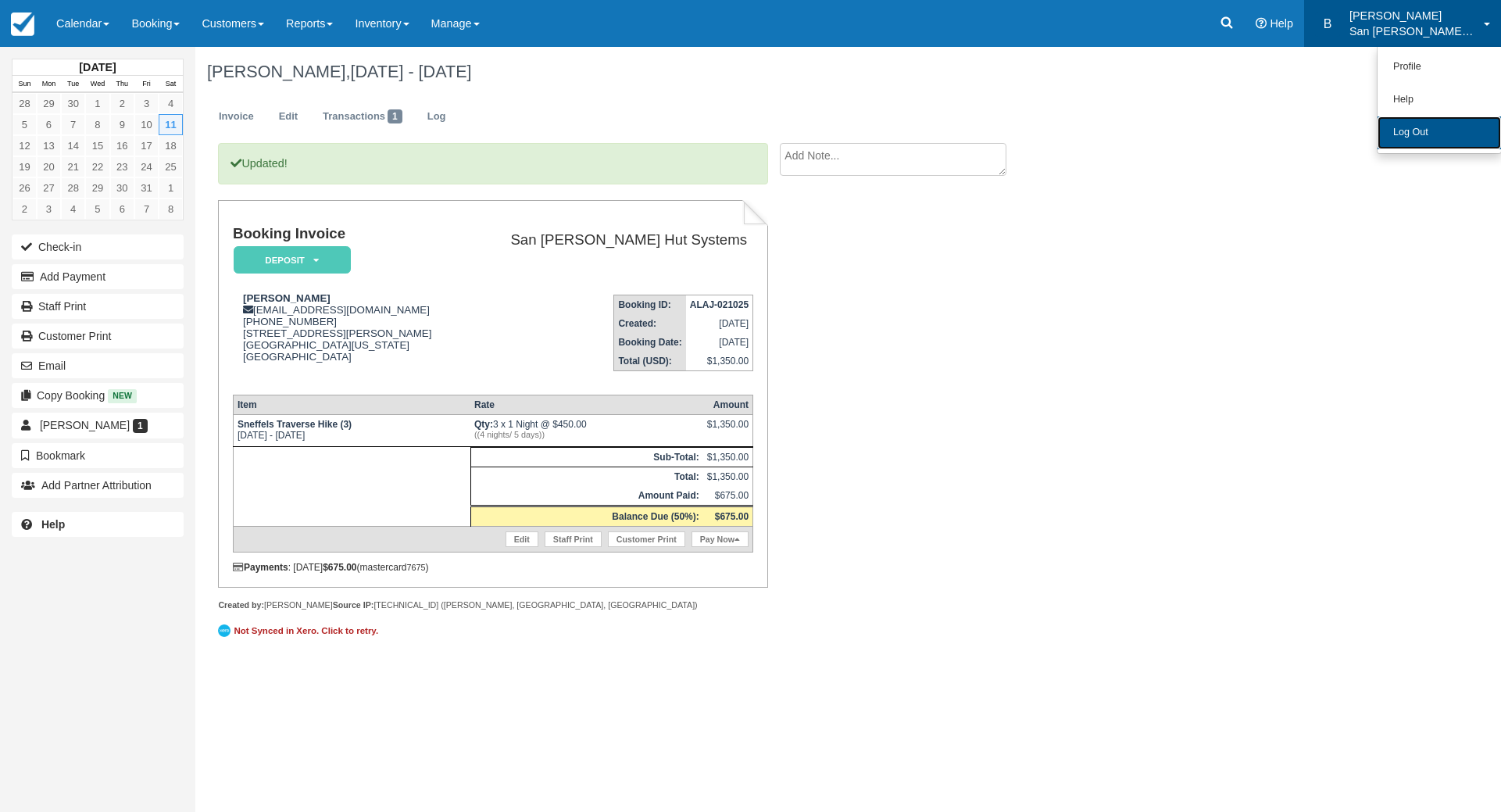
click at [1427, 122] on link "Log Out" at bounding box center [1439, 133] width 123 height 33
